Goal: Transaction & Acquisition: Purchase product/service

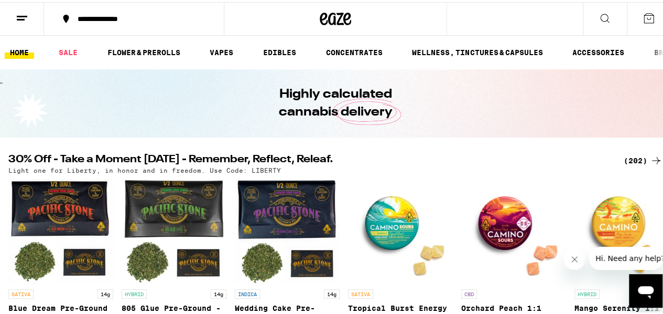
click at [631, 158] on div "(202)" at bounding box center [643, 158] width 39 height 13
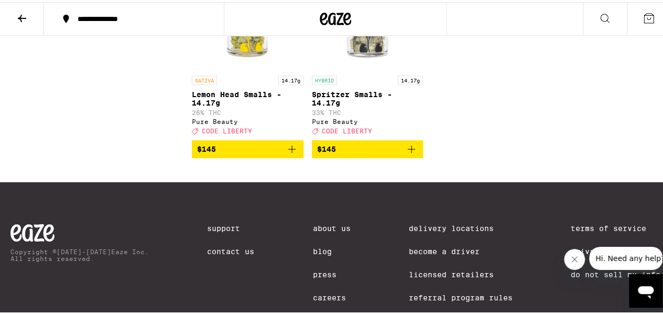
scroll to position [10170, 0]
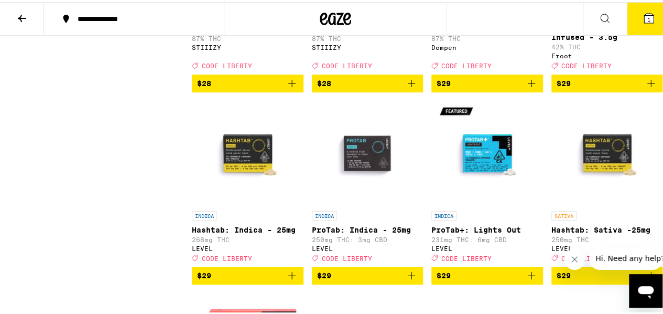
scroll to position [6476, 0]
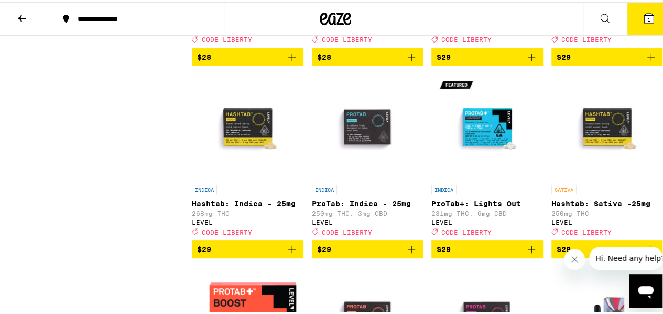
click at [513, 61] on span "$29" at bounding box center [487, 55] width 101 height 13
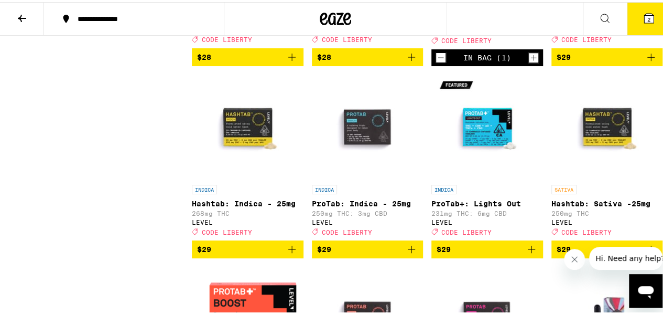
click at [647, 19] on span "2" at bounding box center [648, 17] width 3 height 6
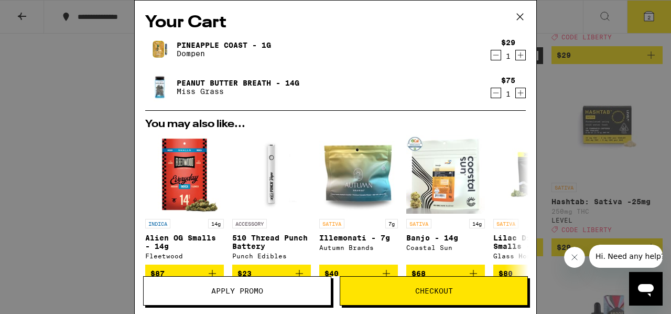
click at [271, 290] on span "Apply Promo" at bounding box center [237, 290] width 187 height 7
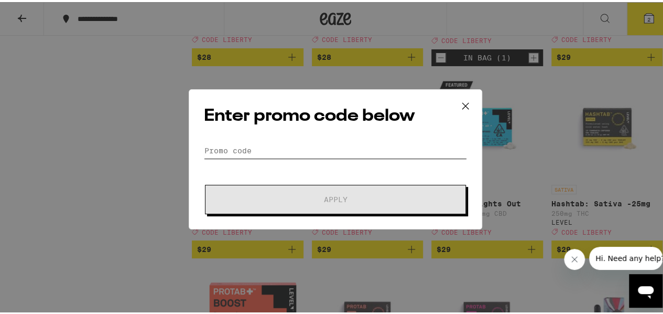
click at [263, 150] on input "Promo Code" at bounding box center [335, 149] width 263 height 16
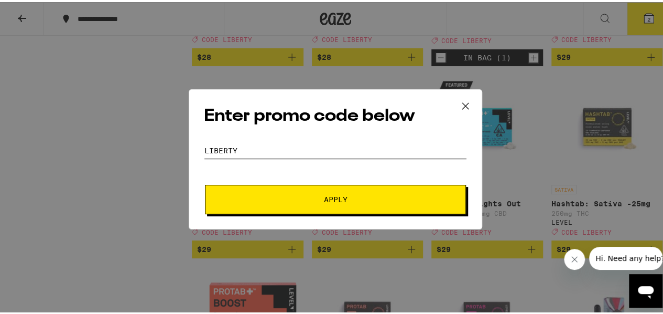
type input "liberty"
click at [329, 194] on span "Apply" at bounding box center [336, 196] width 24 height 7
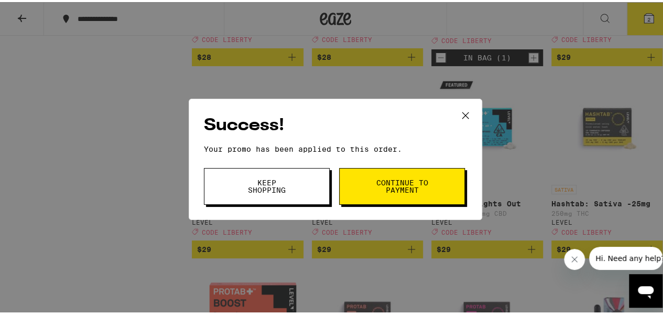
click at [375, 181] on span "Continue to payment" at bounding box center [401, 184] width 53 height 15
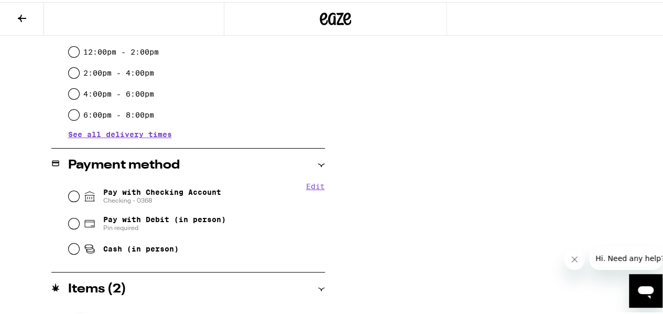
scroll to position [326, 0]
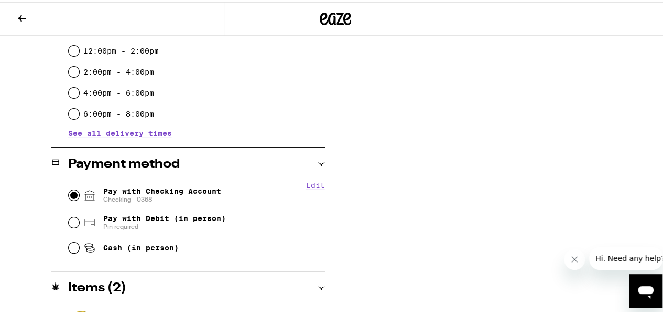
click at [73, 193] on input "Pay with Checking Account Checking - 0368" at bounding box center [74, 193] width 10 height 10
radio input "true"
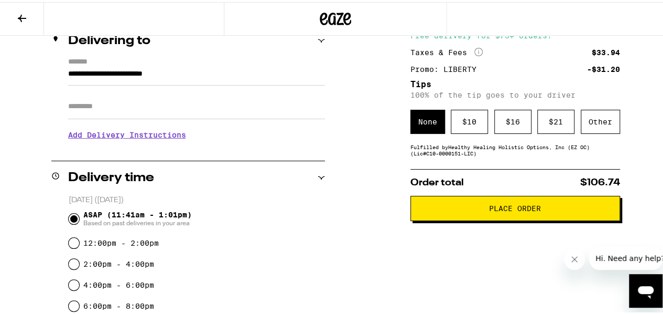
scroll to position [112, 0]
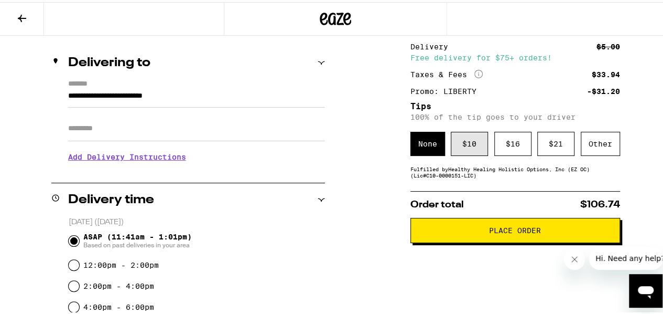
click at [469, 153] on div "$ 10" at bounding box center [469, 141] width 37 height 24
